Goal: Book appointment/travel/reservation

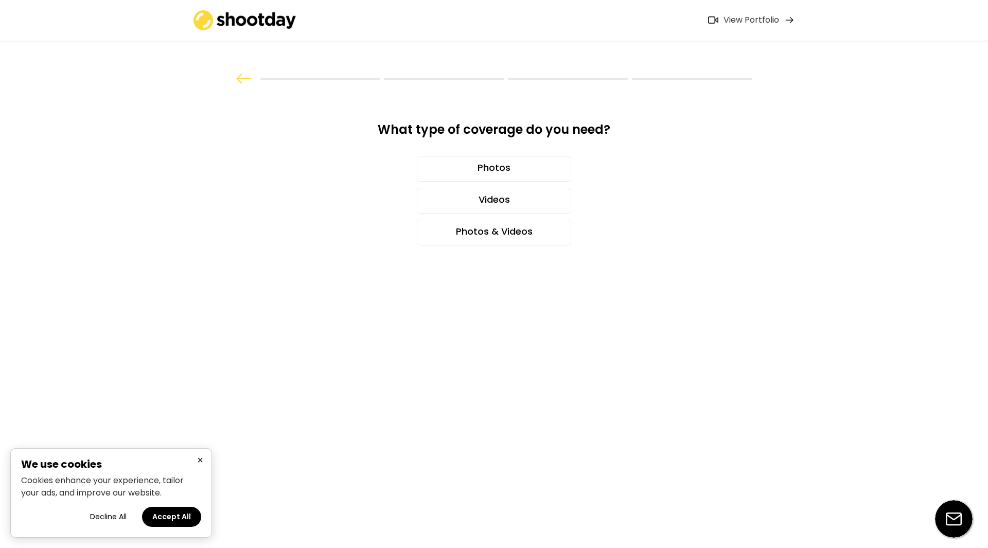
click at [103, 517] on button "Decline All" at bounding box center [108, 517] width 57 height 20
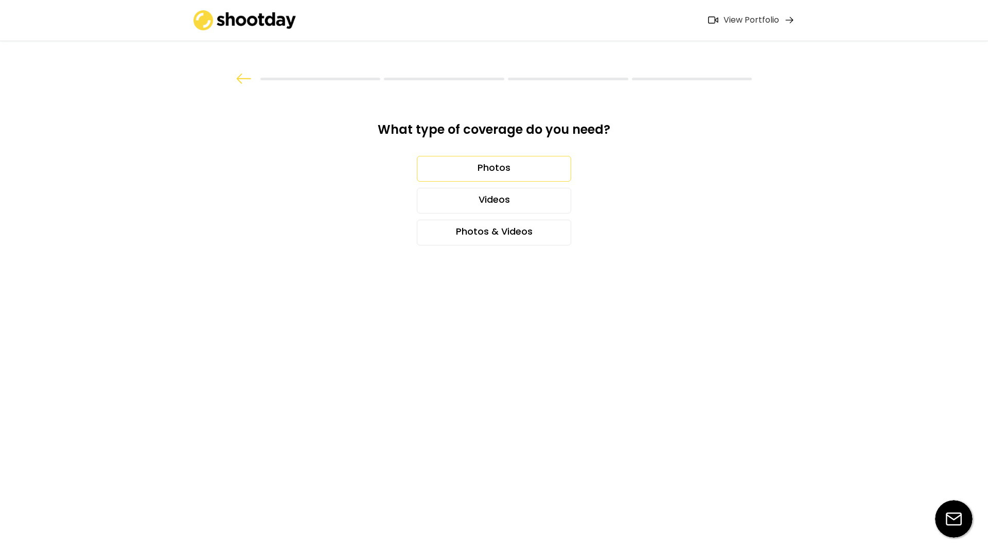
click at [482, 164] on div "Photos" at bounding box center [494, 169] width 154 height 26
click at [496, 169] on div "2 hours" at bounding box center [494, 169] width 154 height 26
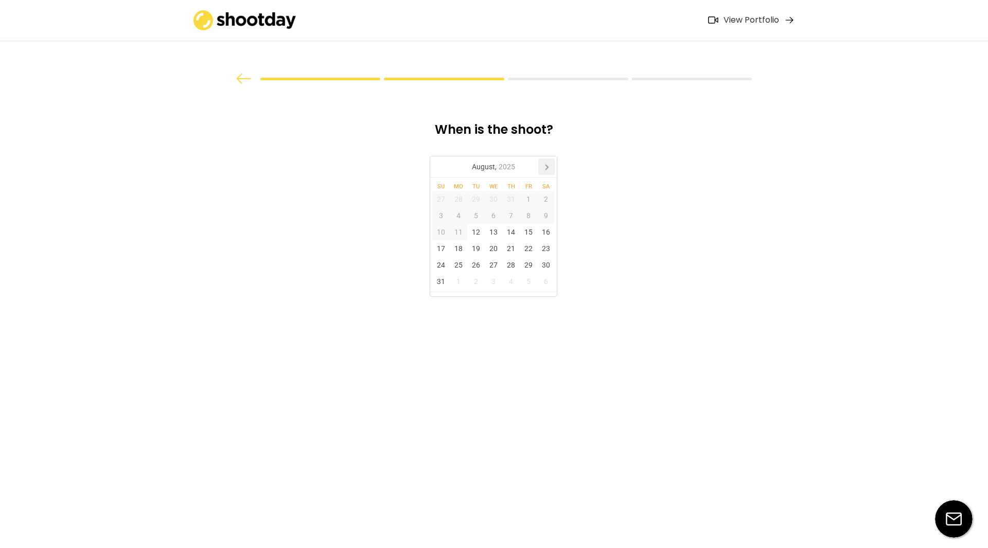
click at [545, 171] on icon at bounding box center [547, 167] width 16 height 16
click at [513, 214] on div "11" at bounding box center [511, 215] width 18 height 16
